Goal: Find specific page/section: Find specific page/section

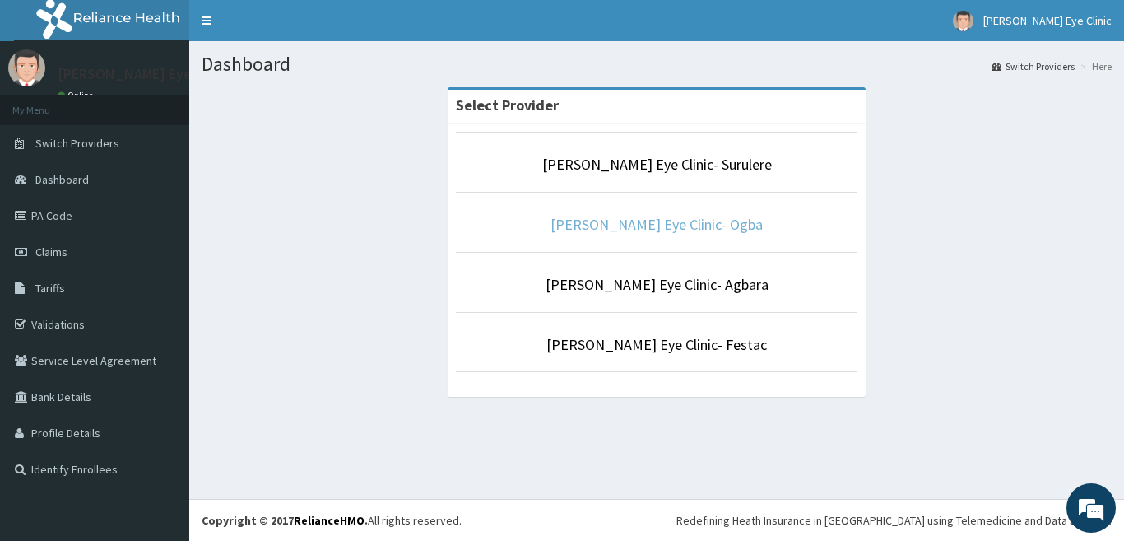
click at [688, 230] on link "[PERSON_NAME] Eye Clinic- Ogba" at bounding box center [657, 224] width 212 height 19
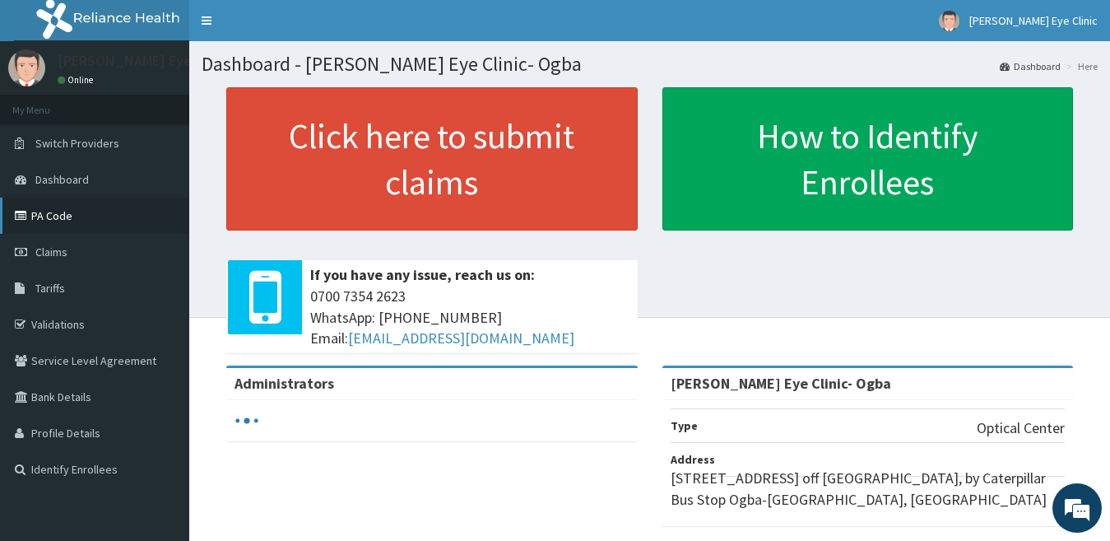
click at [98, 207] on link "PA Code" at bounding box center [94, 216] width 189 height 36
